Goal: Obtain resource: Obtain resource

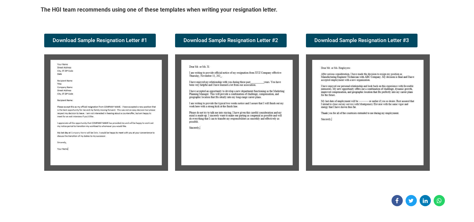
scroll to position [175, 0]
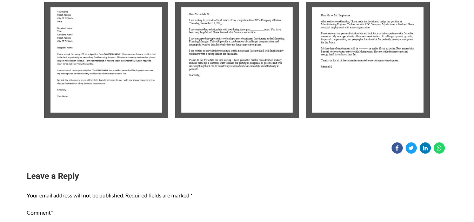
click at [130, 72] on img at bounding box center [106, 60] width 124 height 116
click at [120, 64] on img at bounding box center [106, 60] width 124 height 116
click at [126, 57] on img at bounding box center [106, 60] width 124 height 116
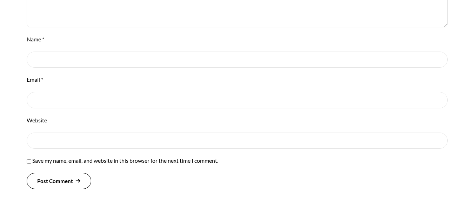
scroll to position [397, 0]
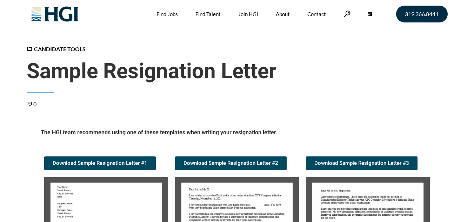
scroll to position [70, 0]
